Goal: Transaction & Acquisition: Purchase product/service

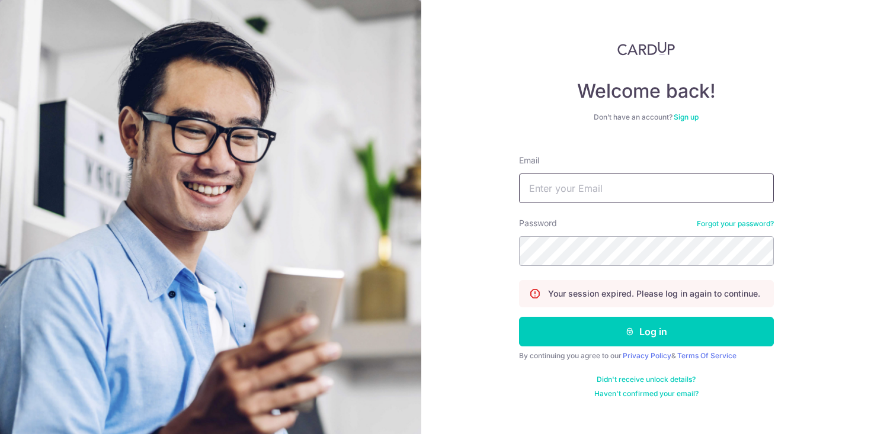
click at [569, 185] on input "Email" at bounding box center [646, 189] width 255 height 30
type input "[EMAIL_ADDRESS][PERSON_NAME][DOMAIN_NAME]"
click at [519, 317] on button "Log in" at bounding box center [646, 332] width 255 height 30
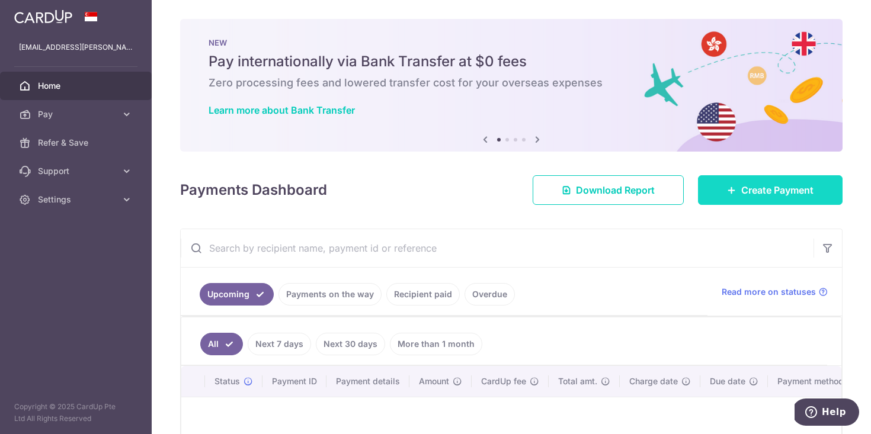
click at [727, 189] on icon at bounding box center [731, 189] width 9 height 9
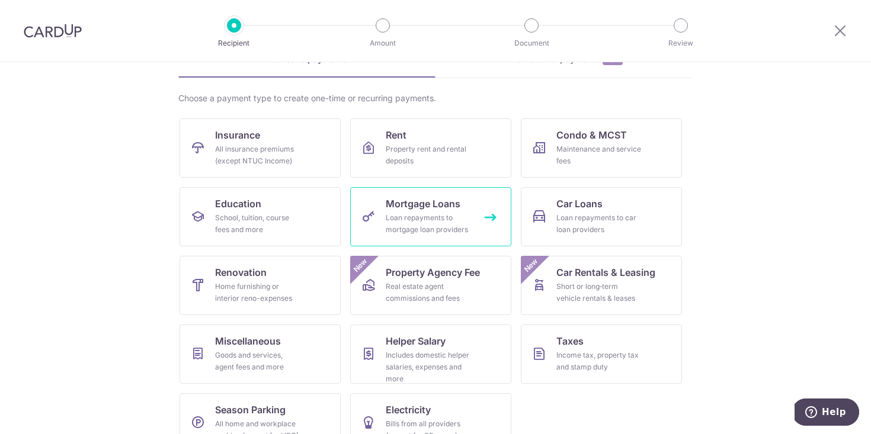
scroll to position [96, 0]
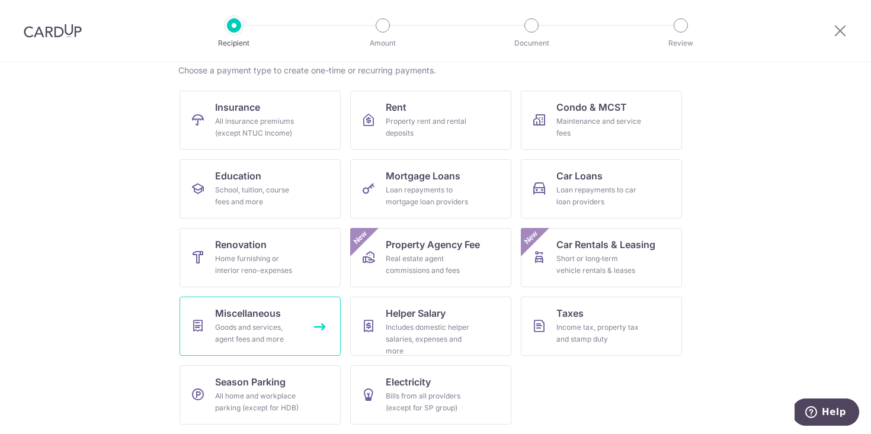
click at [277, 333] on div "Goods and services, agent fees and more" at bounding box center [257, 334] width 85 height 24
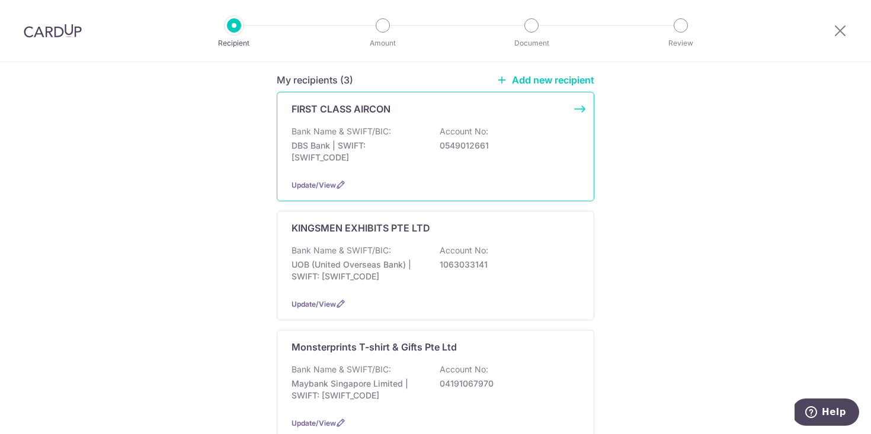
scroll to position [69, 0]
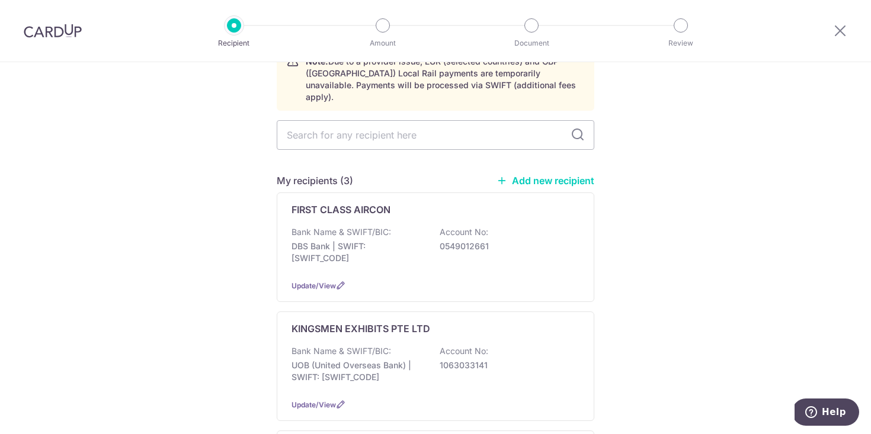
click at [541, 175] on link "Add new recipient" at bounding box center [545, 181] width 98 height 12
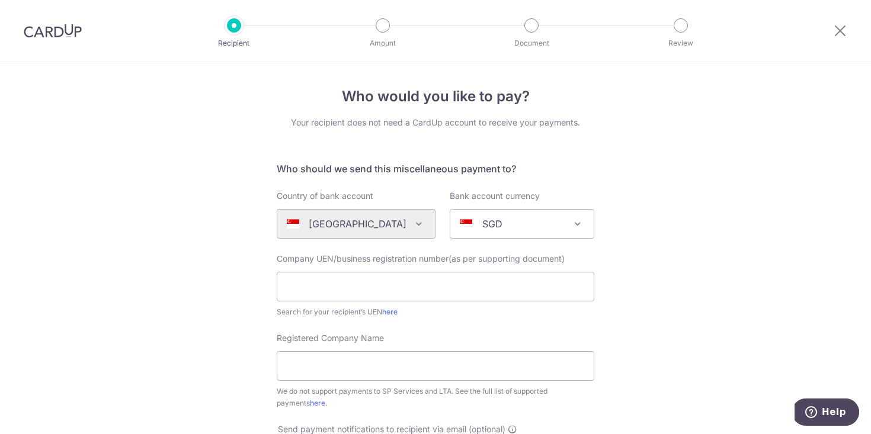
click at [357, 271] on div "Company UEN/business registration number(as per supporting document) Search for…" at bounding box center [435, 285] width 317 height 65
click at [356, 276] on input "text" at bounding box center [435, 287] width 317 height 30
type input "201722751RHC1"
type input "LUCE MAINTENANCE GROUP PTE LTD"
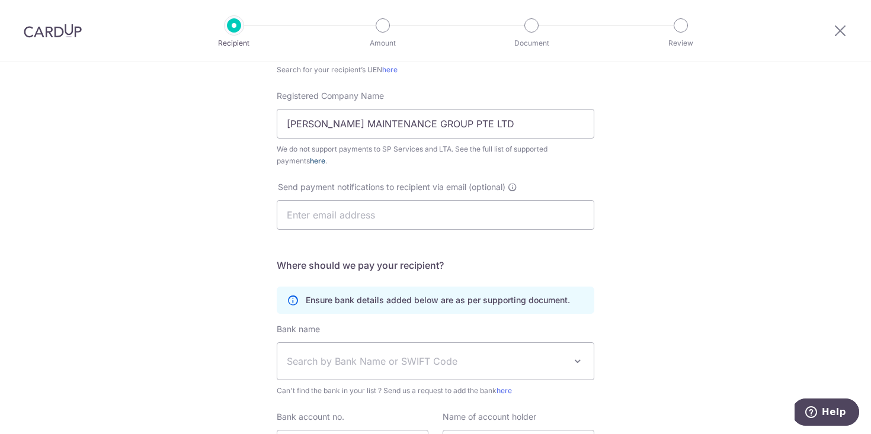
scroll to position [309, 0]
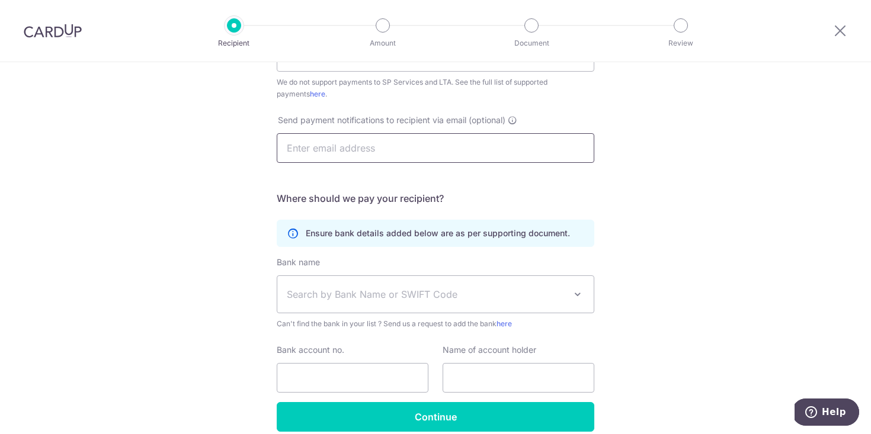
click at [368, 150] on input "text" at bounding box center [435, 148] width 317 height 30
click at [337, 303] on span "Search by Bank Name or SWIFT Code" at bounding box center [435, 294] width 316 height 37
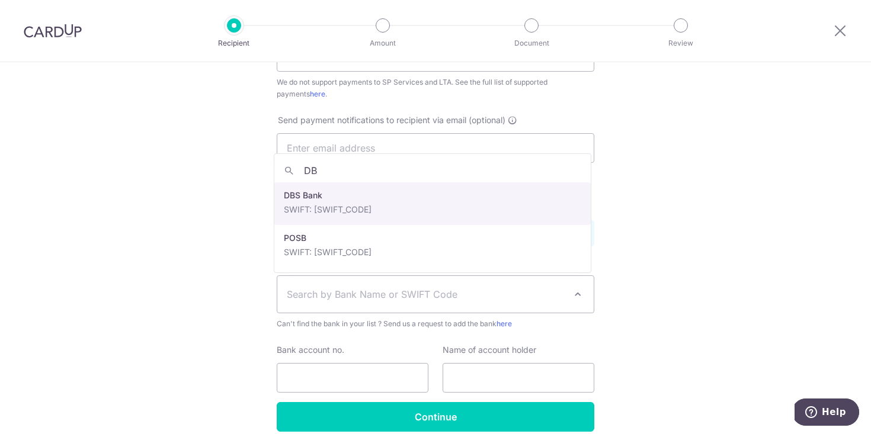
type input "DBS"
select select "6"
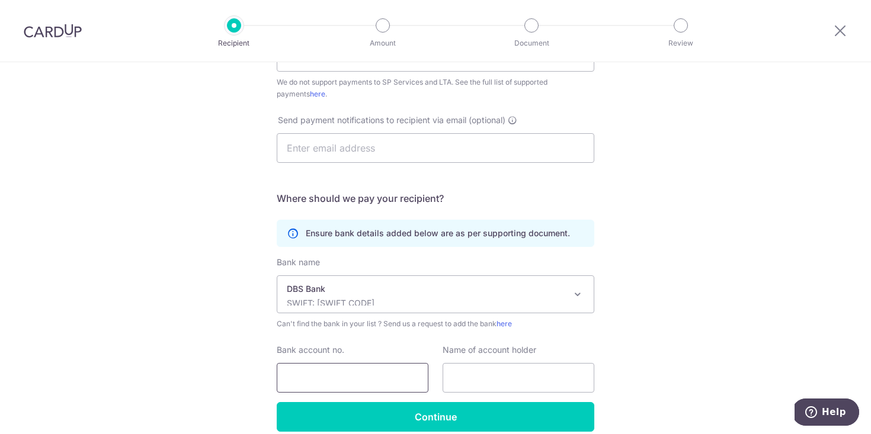
click at [315, 366] on input "Bank account no." at bounding box center [353, 378] width 152 height 30
type input "1009044020"
type input "U"
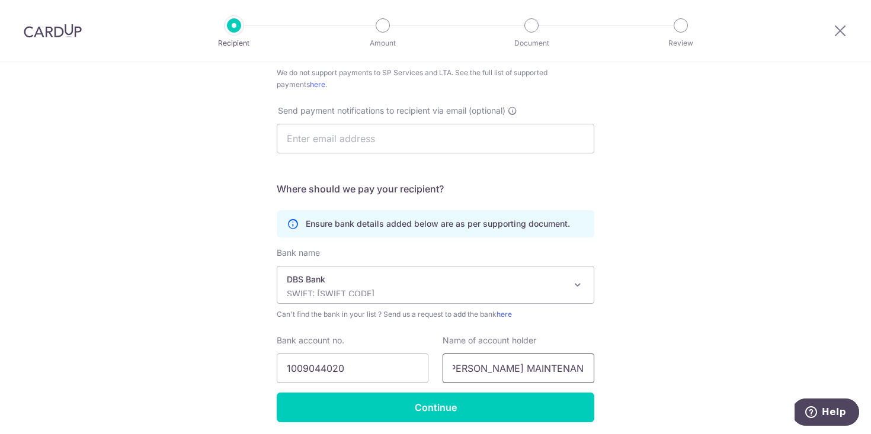
scroll to position [332, 0]
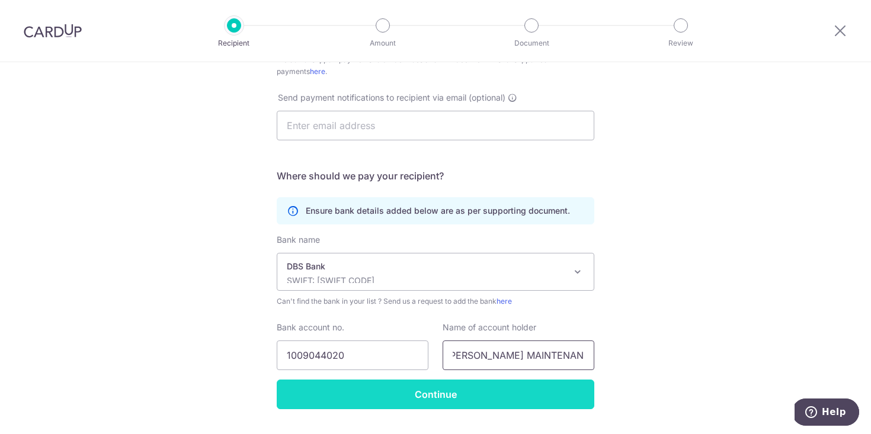
type input "LUCE MAINTENANCE PTE LTD"
click at [380, 398] on input "Continue" at bounding box center [435, 395] width 317 height 30
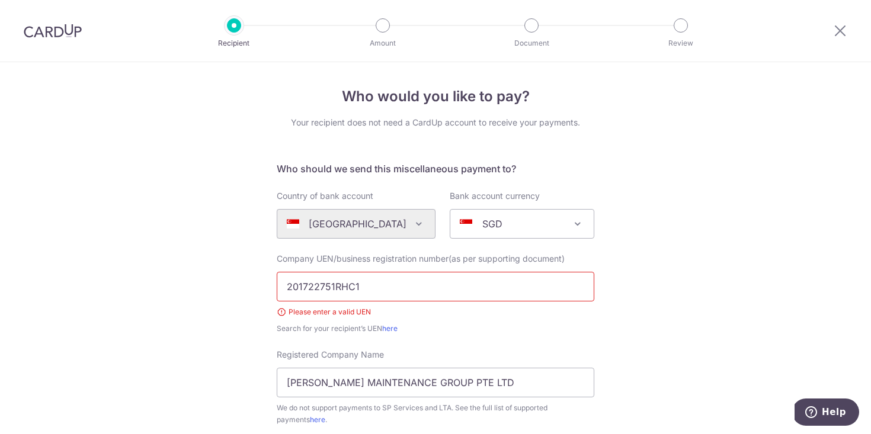
click at [385, 296] on input "201722751RHC1" at bounding box center [435, 287] width 317 height 30
click at [339, 291] on input "201722751RHC1" at bounding box center [435, 287] width 317 height 30
click at [376, 291] on input "201722751RHC1" at bounding box center [435, 287] width 317 height 30
click at [392, 329] on link "here" at bounding box center [389, 328] width 15 height 9
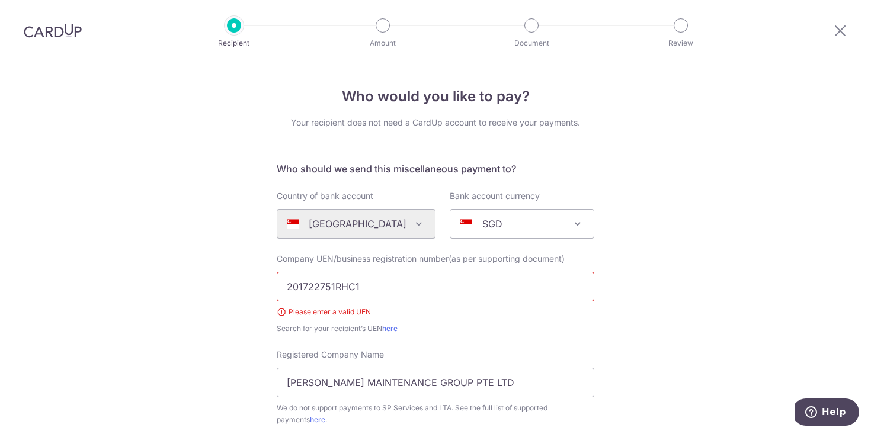
click at [373, 285] on input "201722751RHC1" at bounding box center [435, 287] width 317 height 30
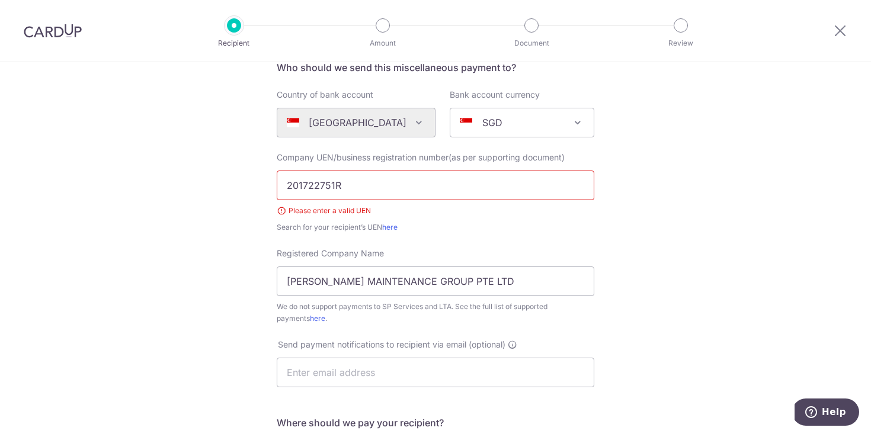
type input "201722751R"
click at [223, 313] on div "Who would you like to pay? Your recipient does not need a CardUp account to rec…" at bounding box center [435, 336] width 871 height 751
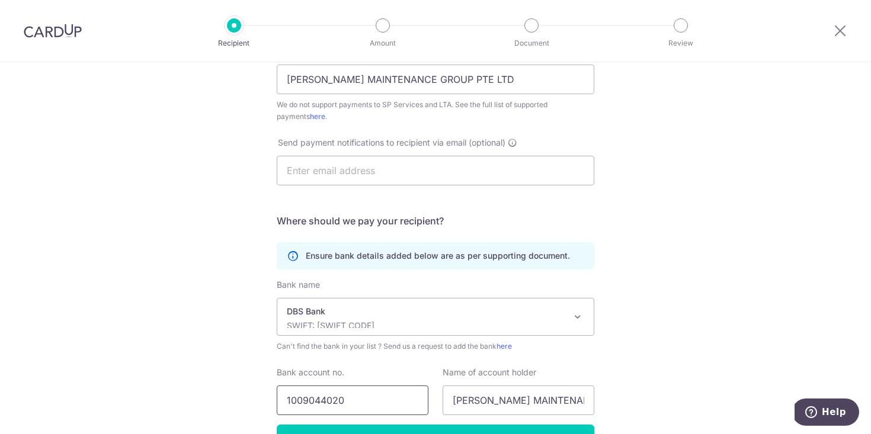
scroll to position [379, 0]
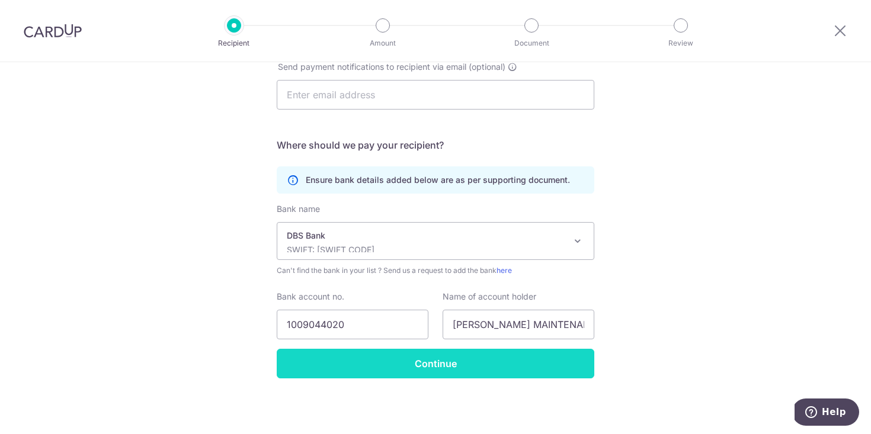
click at [409, 370] on input "Continue" at bounding box center [435, 364] width 317 height 30
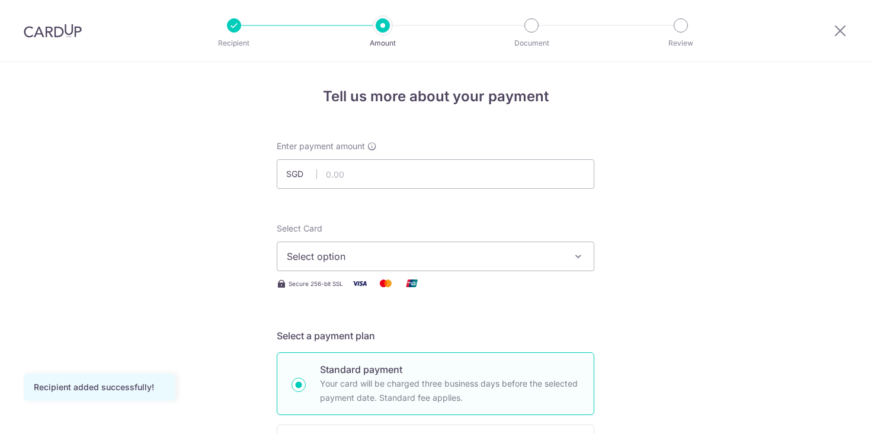
click at [370, 180] on input "text" at bounding box center [435, 174] width 317 height 30
type input "313.92"
click at [467, 251] on span "Select option" at bounding box center [425, 256] width 276 height 14
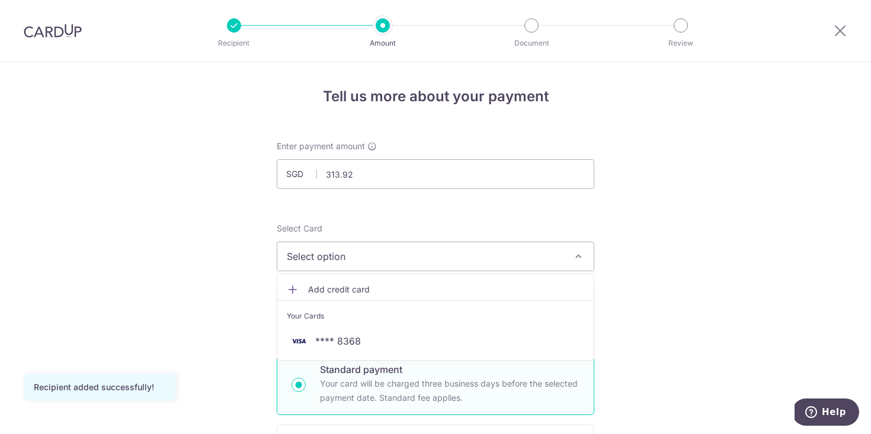
click at [448, 293] on span "Add credit card" at bounding box center [446, 290] width 276 height 12
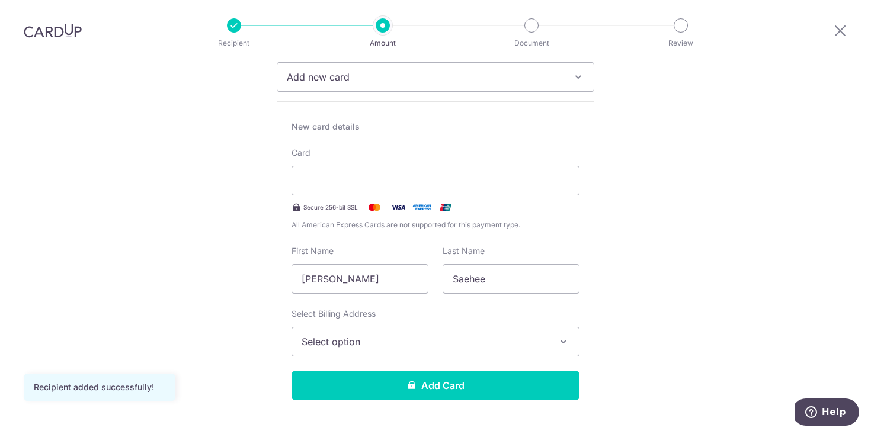
scroll to position [188, 0]
